Goal: Task Accomplishment & Management: Manage account settings

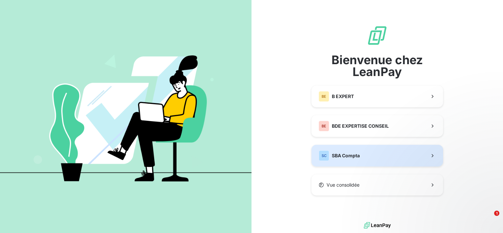
click at [332, 152] on span "SBA Compta" at bounding box center [346, 155] width 28 height 7
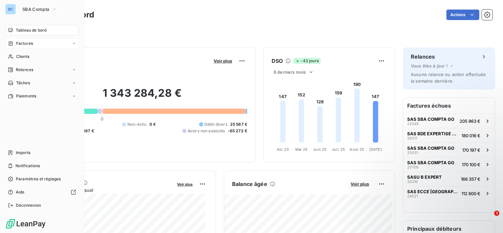
click at [30, 42] on span "Factures" at bounding box center [24, 44] width 17 height 6
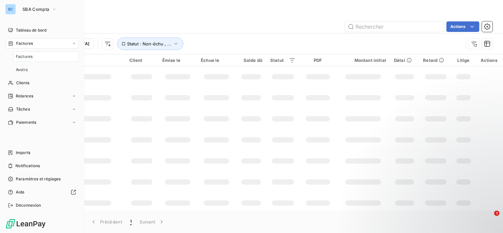
click at [28, 57] on span "Factures" at bounding box center [24, 57] width 17 height 6
click at [74, 121] on icon at bounding box center [74, 123] width 4 height 4
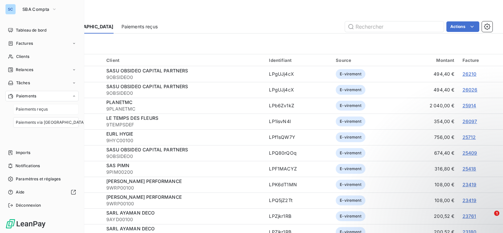
click at [38, 111] on span "Paiements reçus" at bounding box center [32, 109] width 32 height 6
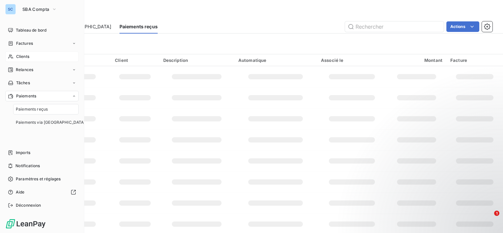
click at [26, 54] on span "Clients" at bounding box center [22, 57] width 13 height 6
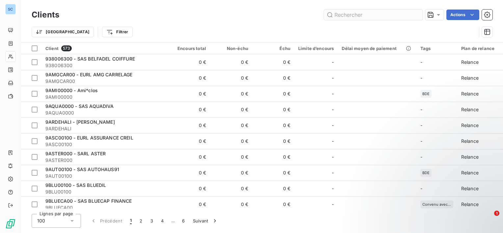
click at [349, 16] on input "text" at bounding box center [373, 15] width 99 height 11
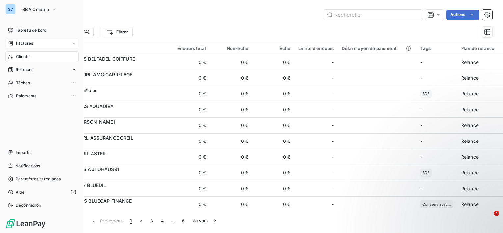
click at [35, 42] on div "Factures" at bounding box center [41, 43] width 73 height 11
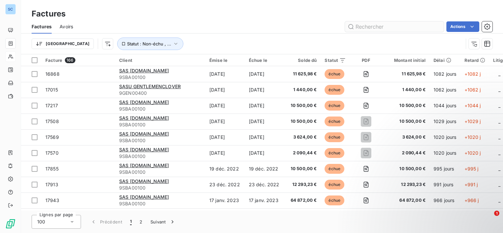
click at [382, 28] on input "text" at bounding box center [394, 26] width 99 height 11
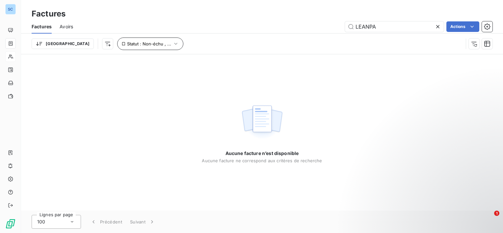
type input "LEANPA"
click at [174, 43] on icon "button" at bounding box center [175, 44] width 3 height 2
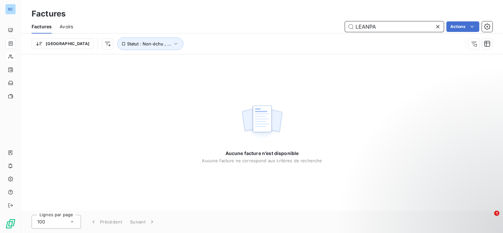
drag, startPoint x: 398, startPoint y: 28, endPoint x: 336, endPoint y: 32, distance: 62.1
click at [336, 32] on div "Factures Avoirs LEANPA Actions" at bounding box center [262, 27] width 482 height 14
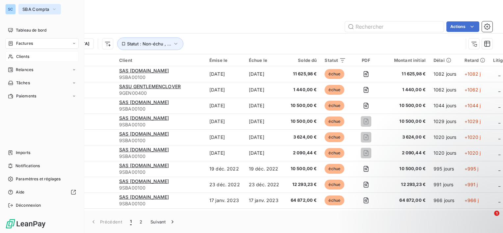
click at [54, 5] on button "SBA Compta" at bounding box center [39, 9] width 42 height 11
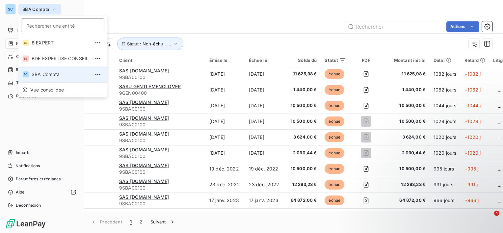
click at [54, 5] on button "SBA Compta" at bounding box center [39, 9] width 42 height 11
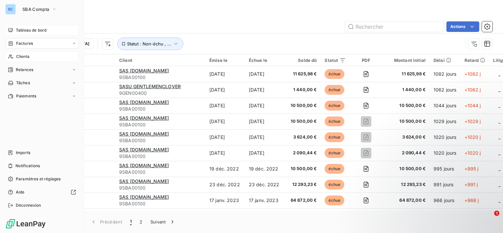
click at [24, 31] on span "Tableau de bord" at bounding box center [31, 30] width 31 height 6
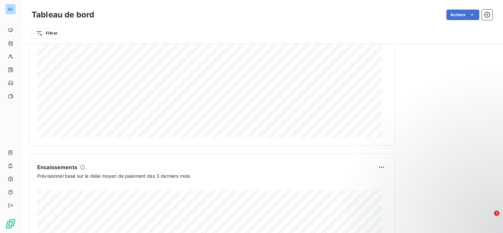
scroll to position [408, 0]
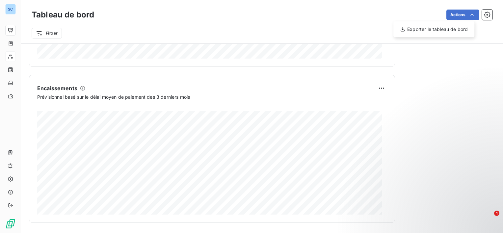
click at [475, 16] on html "SC Tableau de bord Actions Exporter le tableau de bord Filtrer Encours client V…" at bounding box center [251, 116] width 503 height 233
click at [484, 16] on icon "button" at bounding box center [487, 15] width 7 height 7
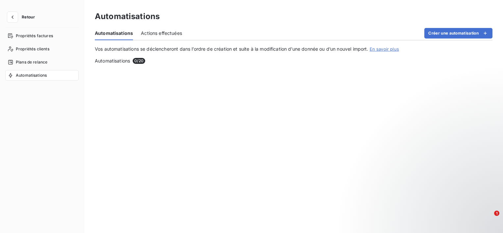
click at [485, 13] on div "Automatisations" at bounding box center [294, 17] width 398 height 12
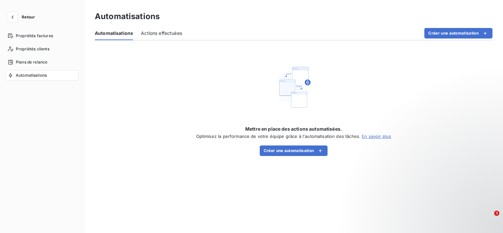
click at [171, 33] on span "Actions effectuées" at bounding box center [161, 33] width 41 height 7
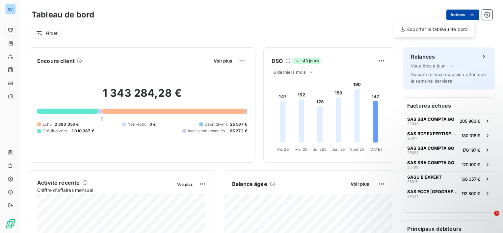
click at [470, 16] on html "SC Tableau de bord Actions Exporter le tableau de bord Filtrer Encours client V…" at bounding box center [251, 116] width 503 height 233
click at [399, 16] on html "SC Tableau de bord Actions Exporter le tableau de bord Filtrer Encours client V…" at bounding box center [251, 116] width 503 height 233
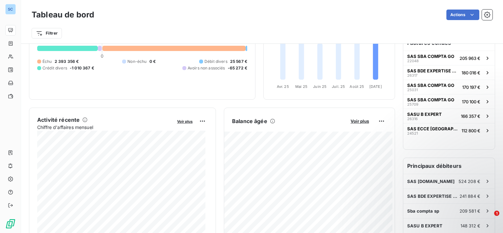
scroll to position [66, 0]
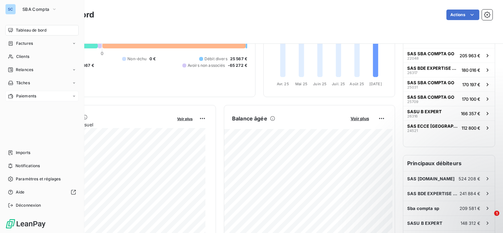
click at [42, 96] on div "Paiements" at bounding box center [41, 96] width 73 height 11
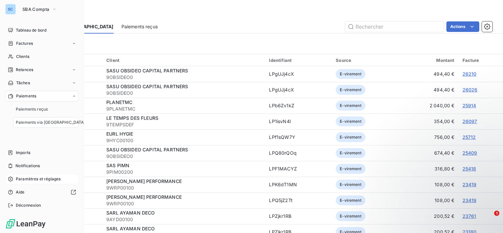
click at [44, 180] on span "Paramètres et réglages" at bounding box center [38, 179] width 45 height 6
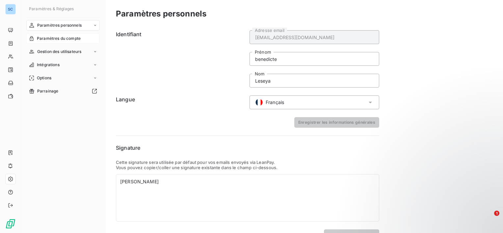
click at [79, 37] on span "Paramètres du compte" at bounding box center [59, 39] width 44 height 6
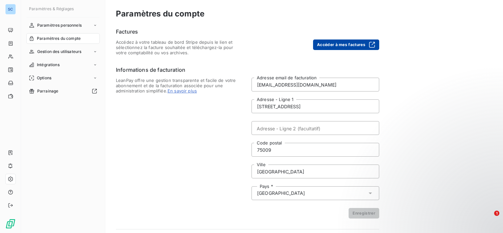
click at [350, 47] on button "Accéder à mes factures" at bounding box center [346, 45] width 66 height 11
click at [328, 47] on button "Accéder à mes factures" at bounding box center [346, 45] width 66 height 11
